Goal: Transaction & Acquisition: Book appointment/travel/reservation

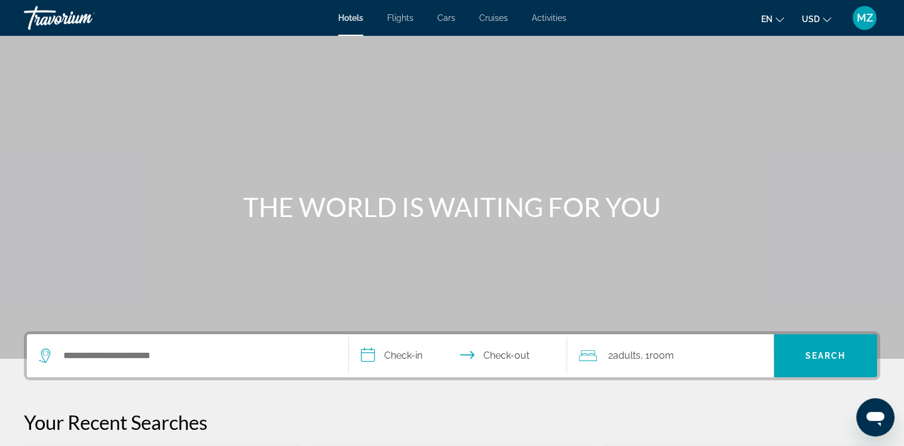
click at [828, 11] on button "USD USD ($) MXN (Mex$) CAD (Can$) GBP (£) EUR (€) AUD (A$) NZD (NZ$) CNY (CN¥)" at bounding box center [816, 18] width 29 height 17
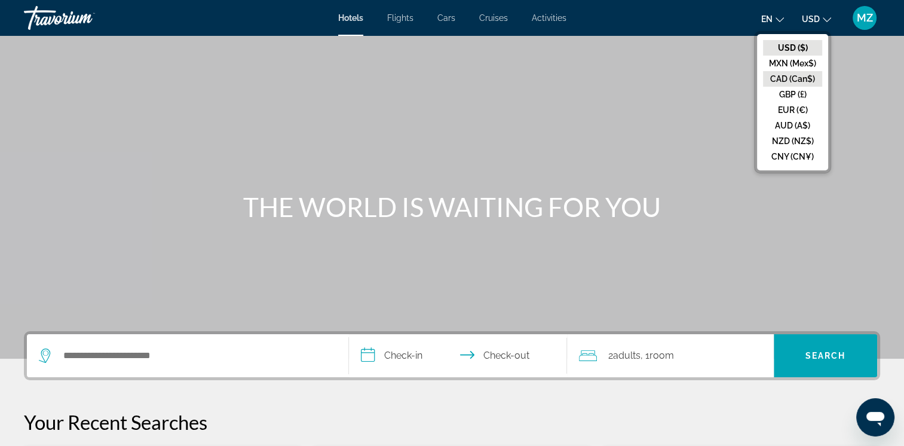
click at [787, 78] on button "CAD (Can$)" at bounding box center [792, 79] width 59 height 16
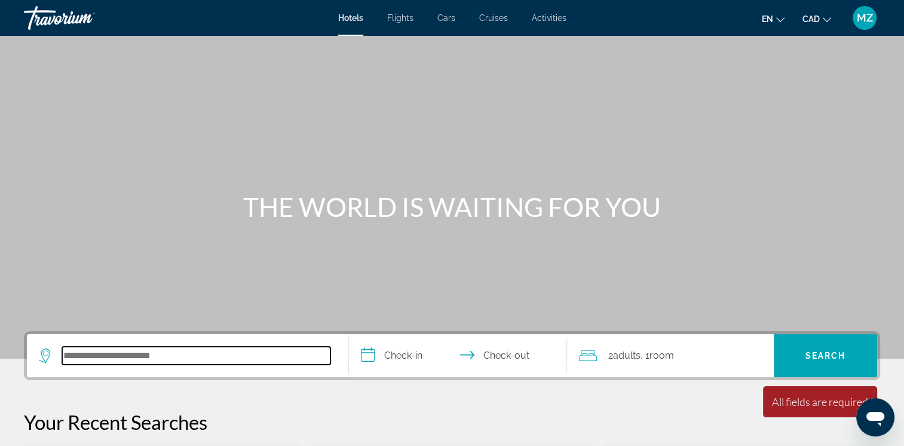
click at [74, 354] on input "Search hotel destination" at bounding box center [196, 356] width 268 height 18
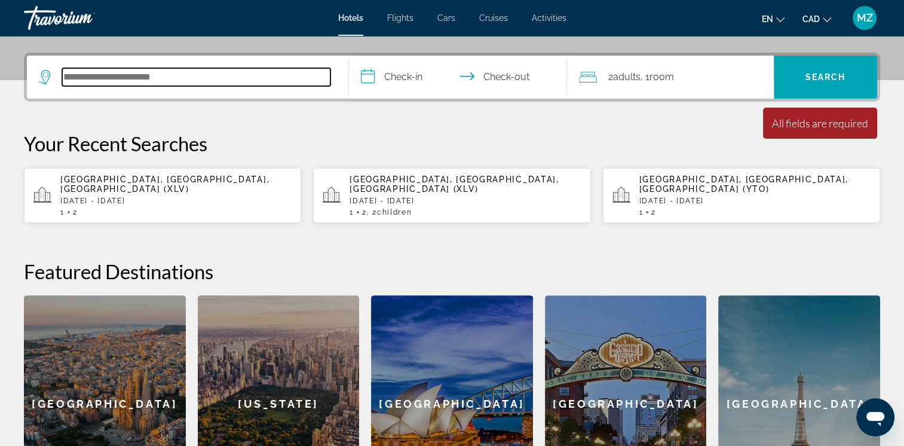
scroll to position [292, 0]
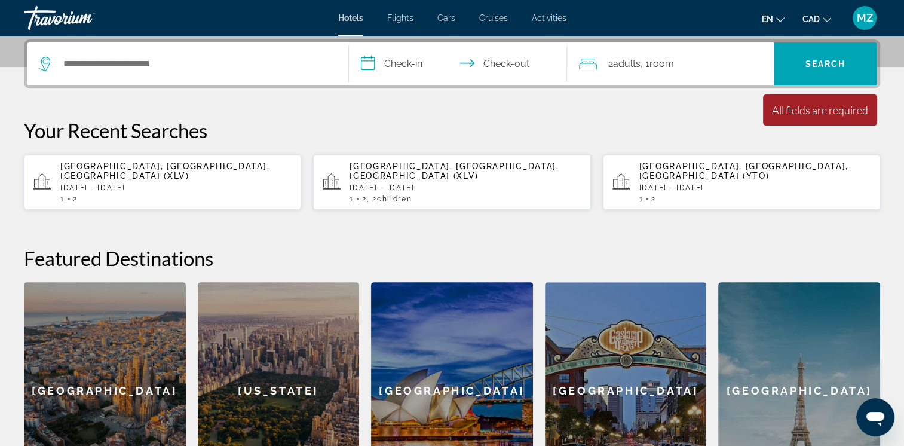
click at [197, 195] on div "1 2" at bounding box center [175, 199] width 231 height 8
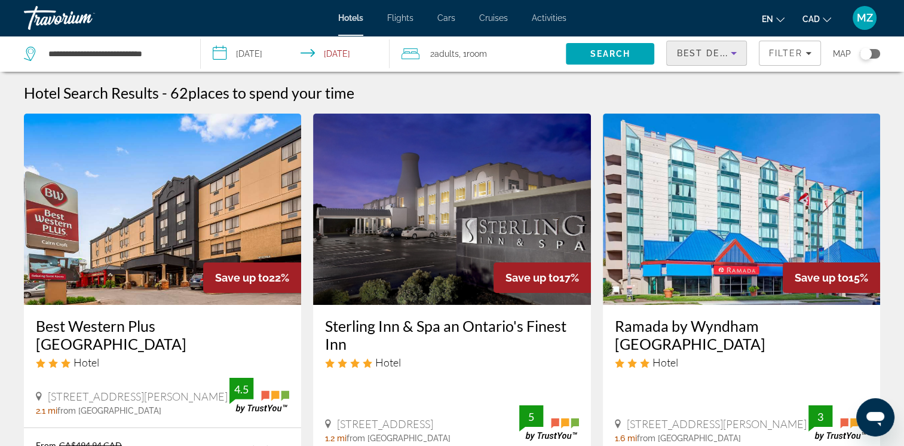
click at [727, 59] on icon "Sort by" at bounding box center [734, 53] width 14 height 14
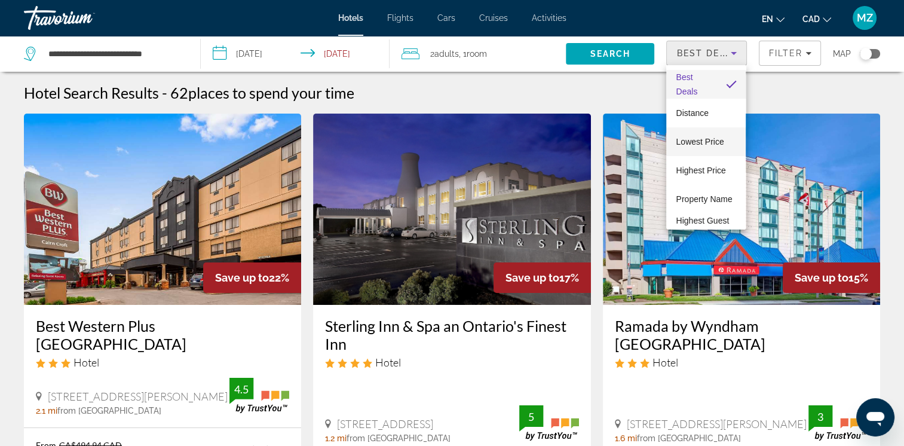
click at [689, 138] on span "Lowest Price" at bounding box center [700, 142] width 48 height 10
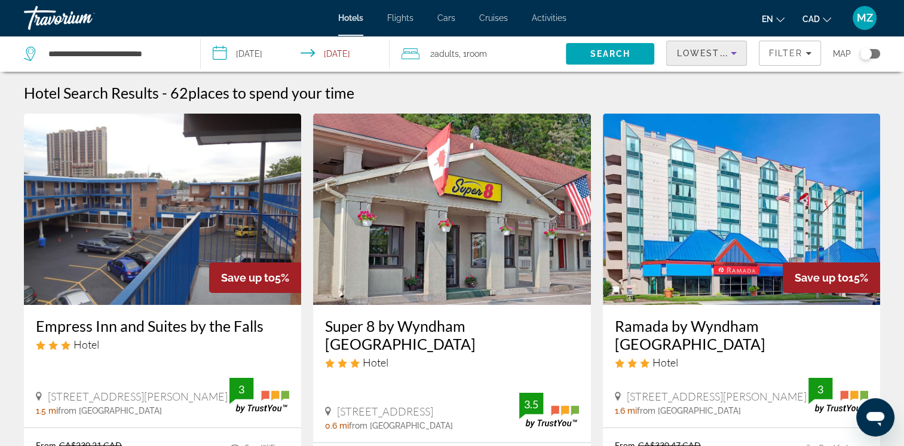
click at [466, 56] on span ", 1 Room rooms" at bounding box center [473, 53] width 28 height 17
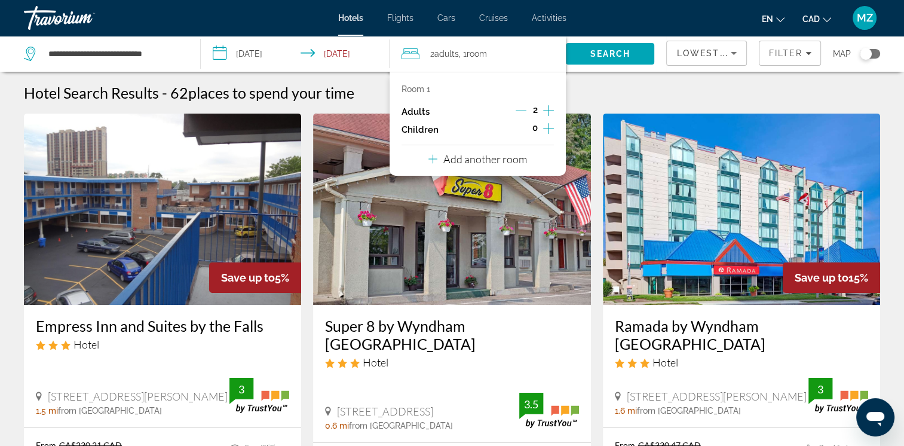
click at [547, 130] on icon "Increment children" at bounding box center [548, 128] width 11 height 14
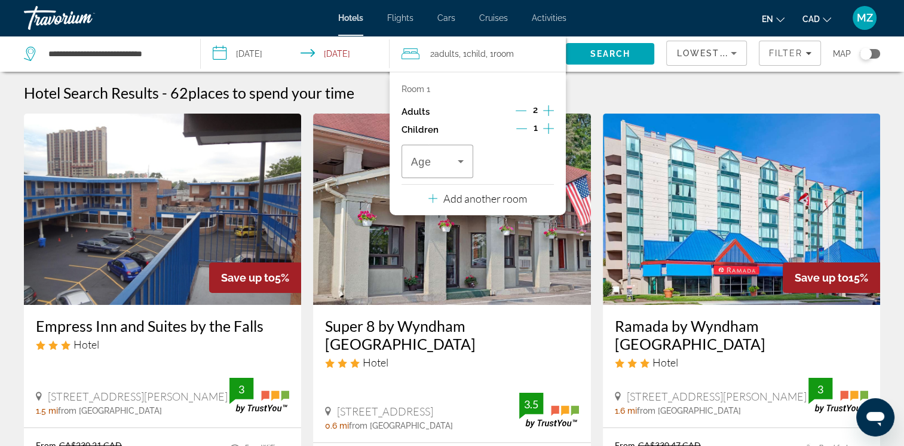
click at [547, 129] on icon "Increment children" at bounding box center [548, 128] width 11 height 14
click at [457, 160] on icon "Travelers: 2 adults, 2 children" at bounding box center [461, 161] width 14 height 14
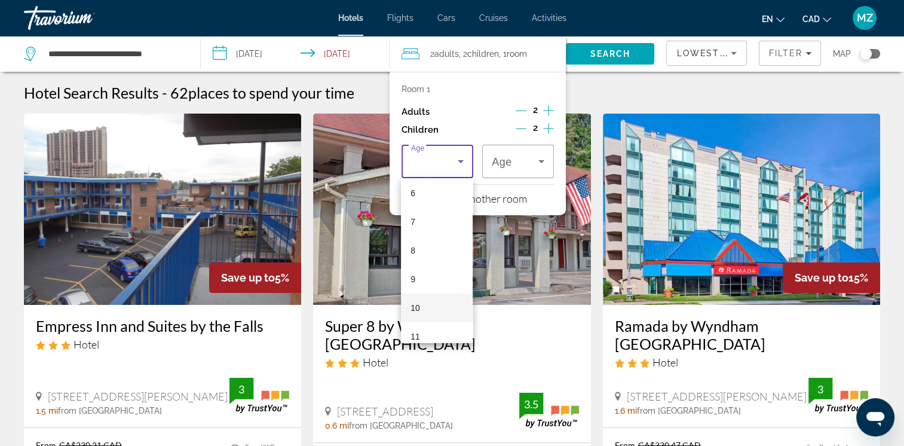
scroll to position [179, 0]
click at [420, 304] on mat-option "10" at bounding box center [437, 305] width 72 height 29
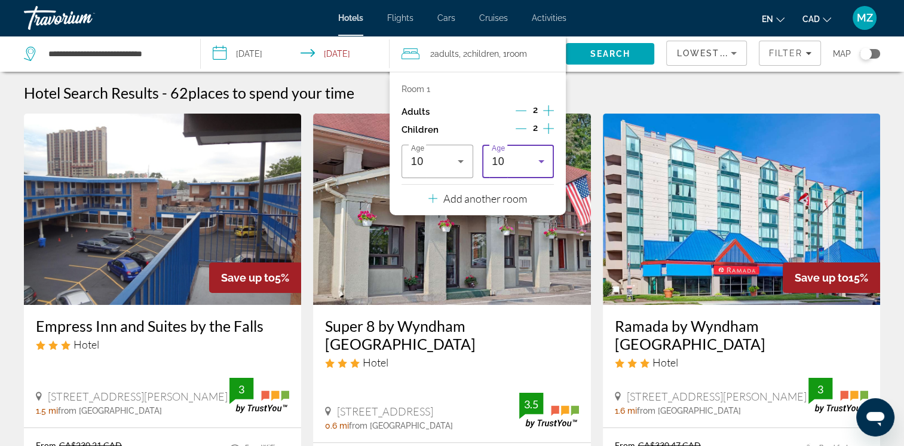
click at [521, 170] on div "10" at bounding box center [518, 161] width 53 height 33
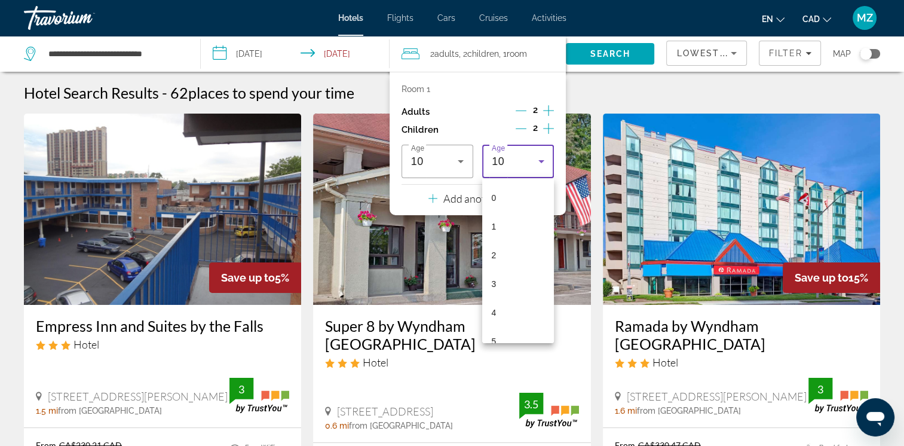
scroll to position [155, 0]
click at [506, 240] on mat-option "7" at bounding box center [518, 243] width 72 height 29
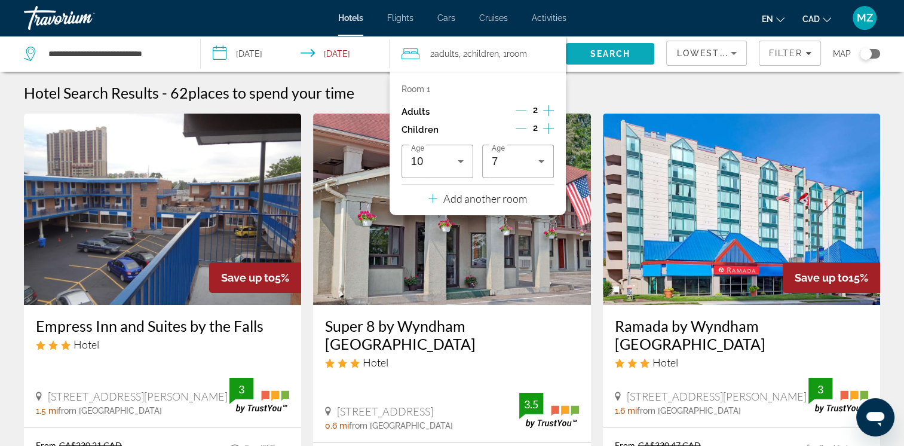
click at [620, 48] on button "Search" at bounding box center [610, 54] width 88 height 22
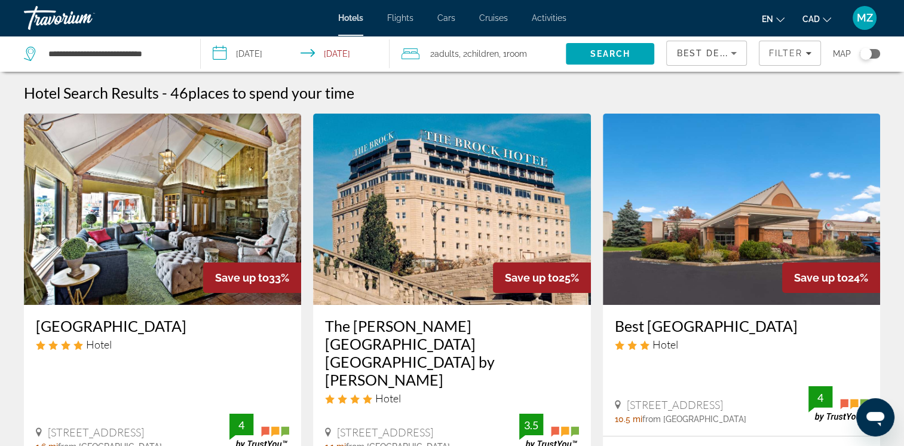
click at [733, 50] on icon "Sort by" at bounding box center [734, 53] width 14 height 14
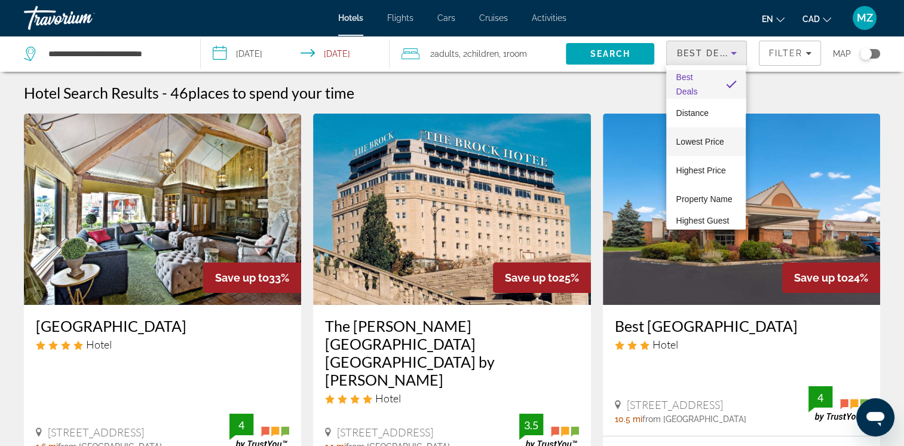
click at [709, 145] on span "Lowest Price" at bounding box center [700, 142] width 48 height 10
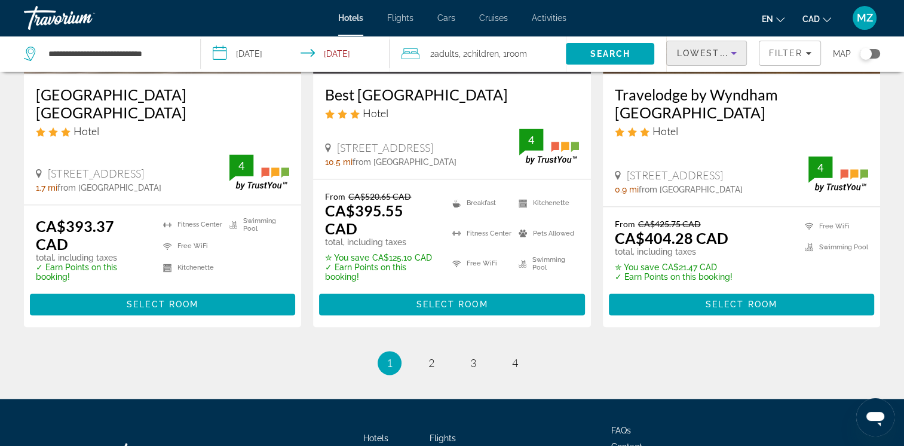
scroll to position [1674, 0]
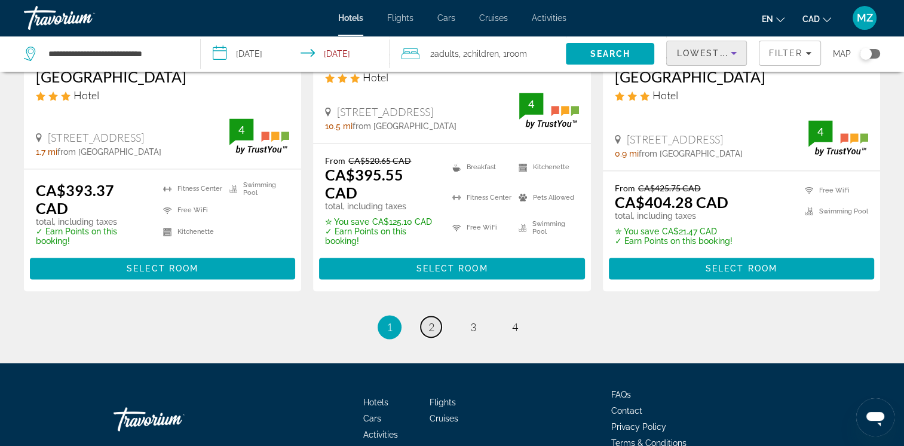
click at [432, 320] on span "2" at bounding box center [432, 326] width 6 height 13
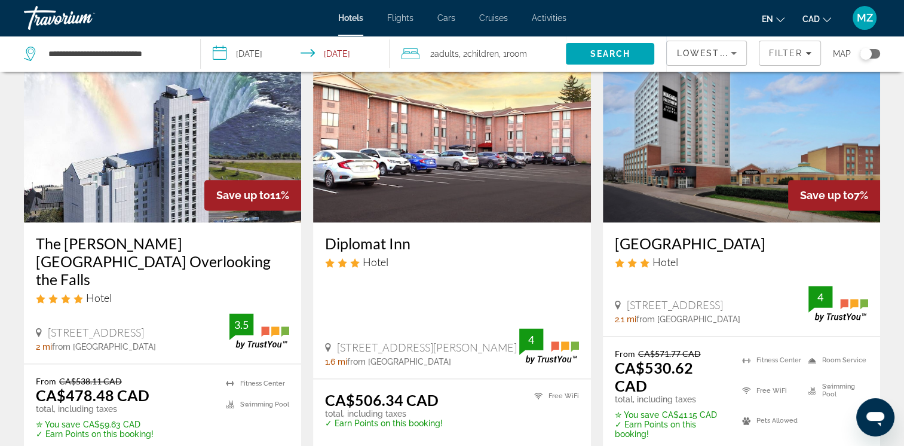
scroll to position [1494, 0]
